Goal: Use online tool/utility: Use online tool/utility

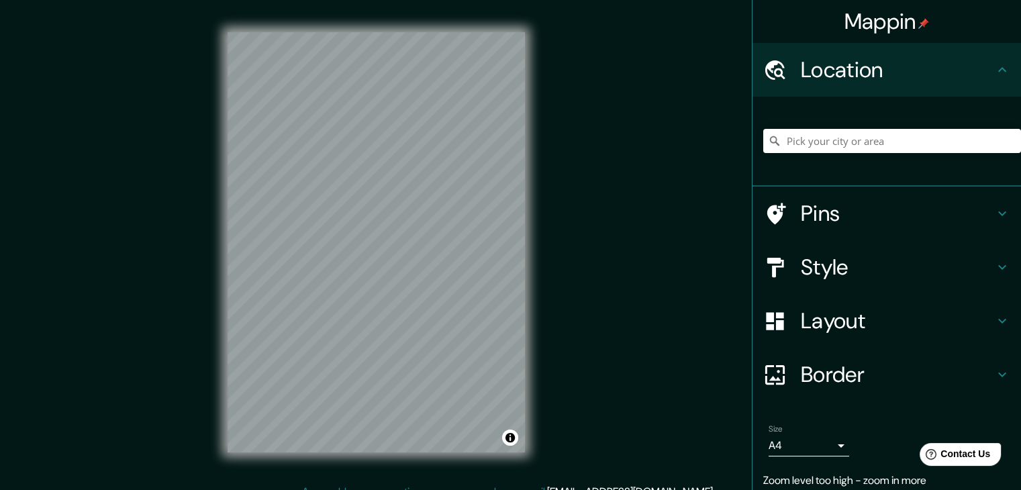
click at [574, 188] on div "Mappin Location Pins Style Layout Border Choose a border. Hint : you can make l…" at bounding box center [510, 252] width 1021 height 505
click at [580, 202] on div "Mappin Location Pins Style Layout Border Choose a border. Hint : you can make l…" at bounding box center [510, 252] width 1021 height 505
click at [217, 160] on div "© Mapbox © OpenStreetMap Improve this map" at bounding box center [376, 242] width 340 height 484
click at [765, 66] on icon at bounding box center [774, 69] width 23 height 23
click at [998, 70] on icon at bounding box center [1002, 69] width 8 height 5
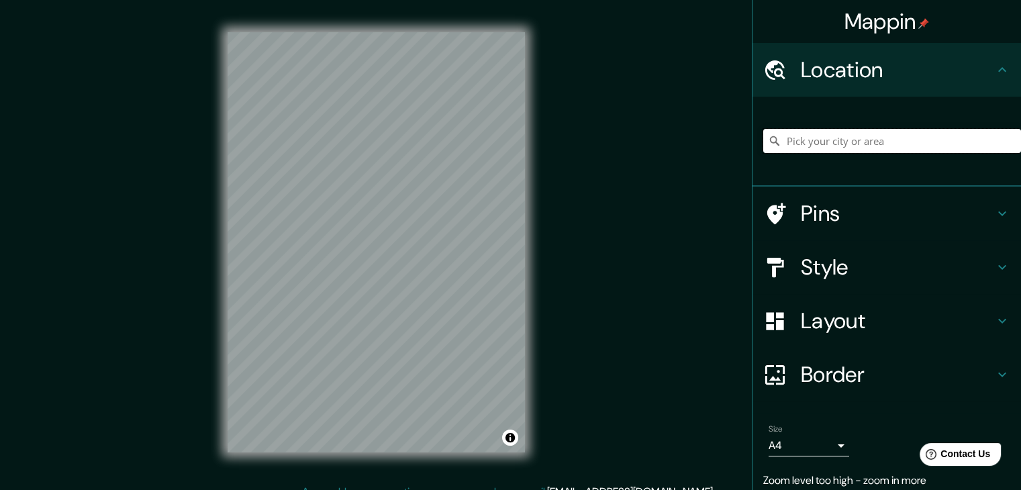
click at [891, 147] on input "Pick your city or area" at bounding box center [892, 141] width 258 height 24
paste input "Av Costera [PERSON_NAME] s/n, [GEOGRAPHIC_DATA][PERSON_NAME], 39350 [GEOGRAPHIC…"
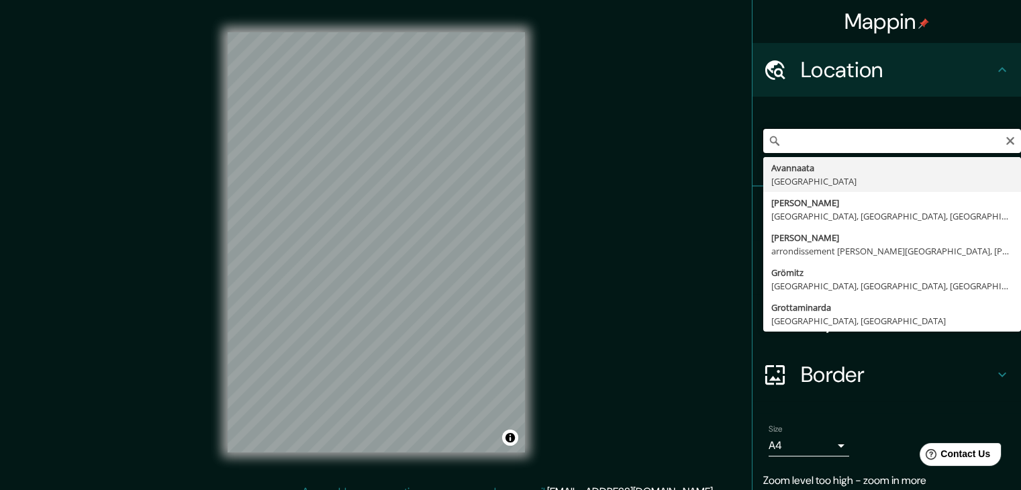
type input "Av Costera [PERSON_NAME] s/n, [GEOGRAPHIC_DATA][PERSON_NAME], 39350 [GEOGRAPHIC…"
click at [1005, 143] on icon "Clear" at bounding box center [1010, 141] width 11 height 11
type input "Acapulco, [GEOGRAPHIC_DATA], [GEOGRAPHIC_DATA]"
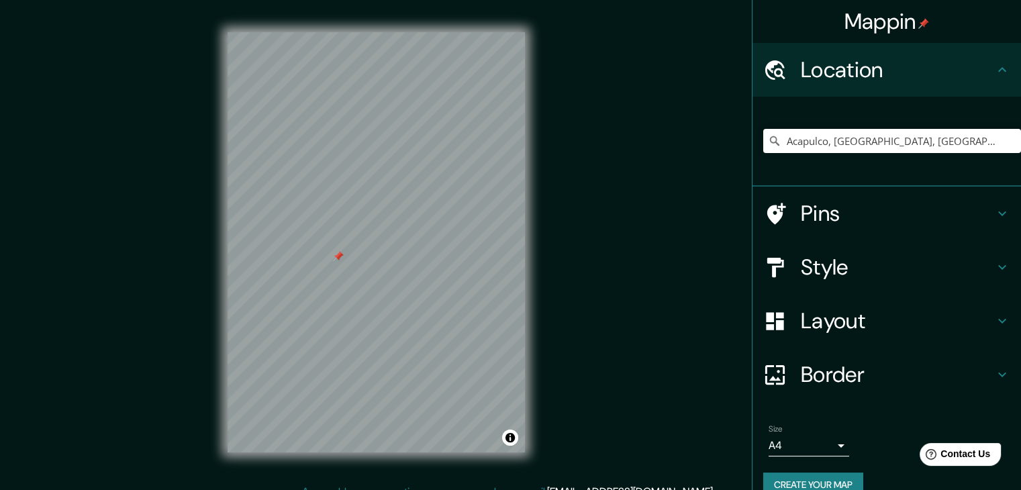
click at [336, 260] on div at bounding box center [338, 256] width 11 height 11
